Goal: Transaction & Acquisition: Purchase product/service

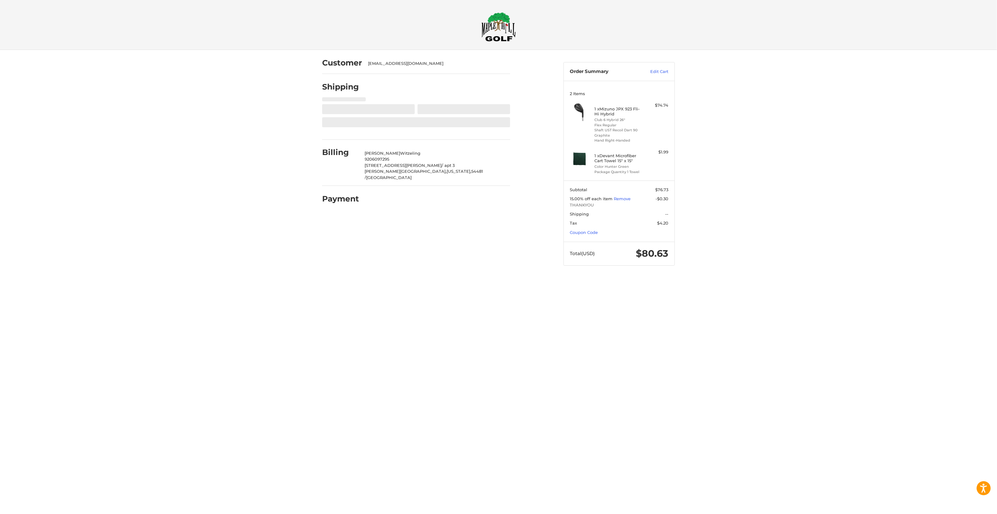
select select "**"
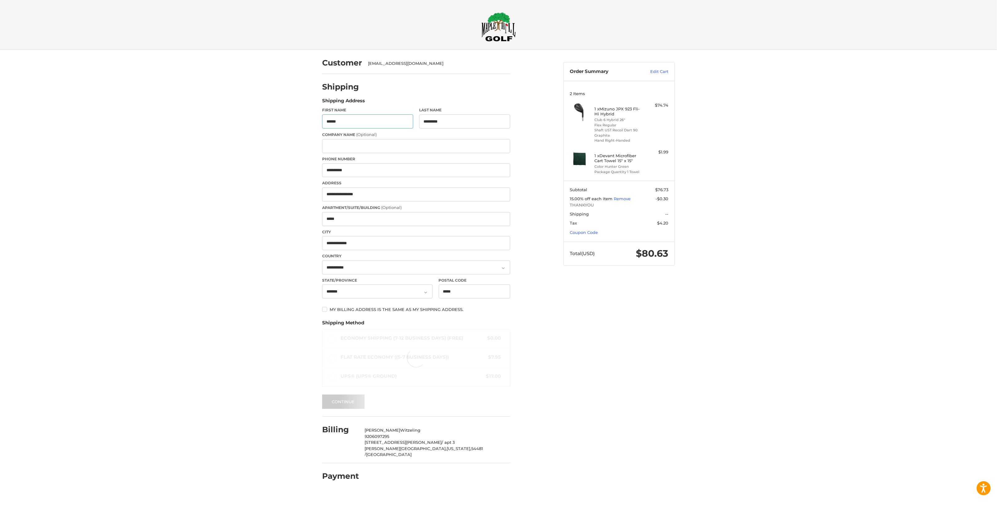
select select "**"
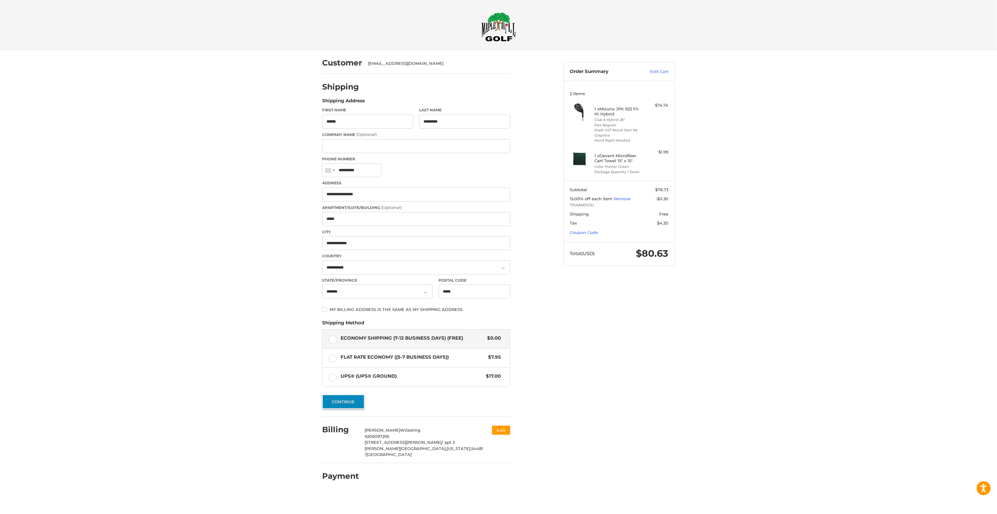
click at [338, 407] on button "Continue" at bounding box center [343, 401] width 42 height 14
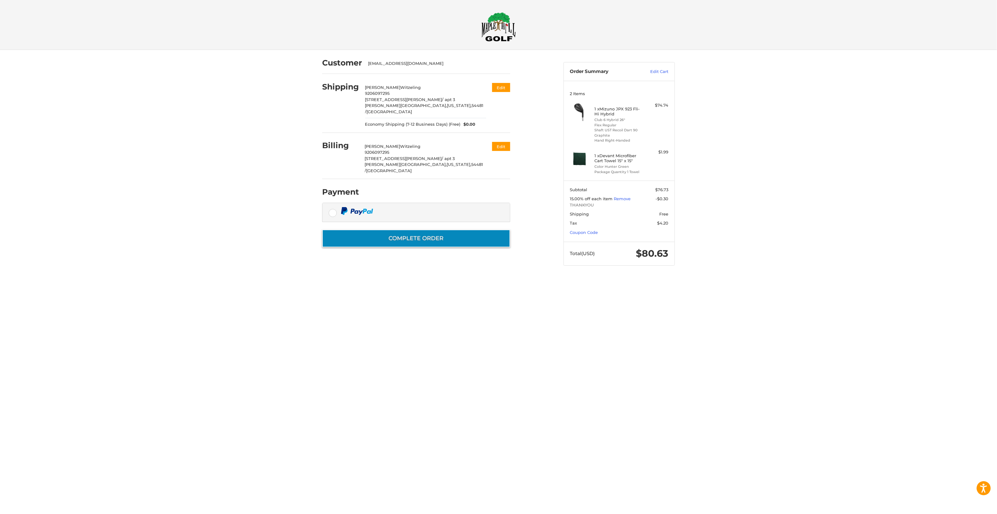
click at [451, 231] on button "Complete order" at bounding box center [416, 238] width 188 height 18
